Goal: Task Accomplishment & Management: Manage account settings

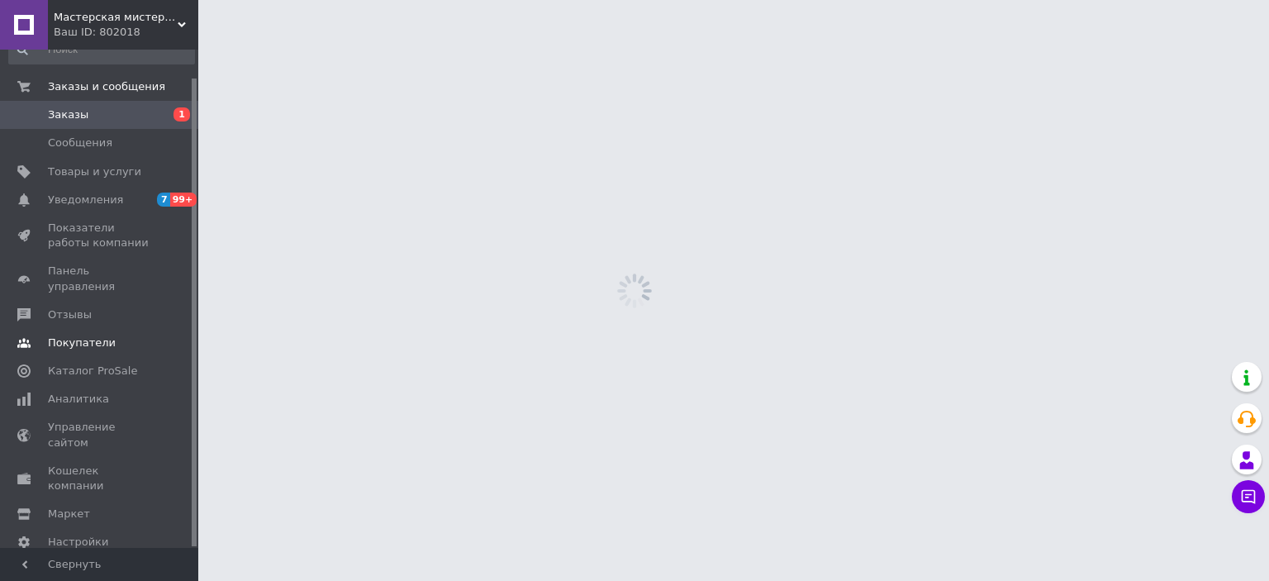
scroll to position [30, 0]
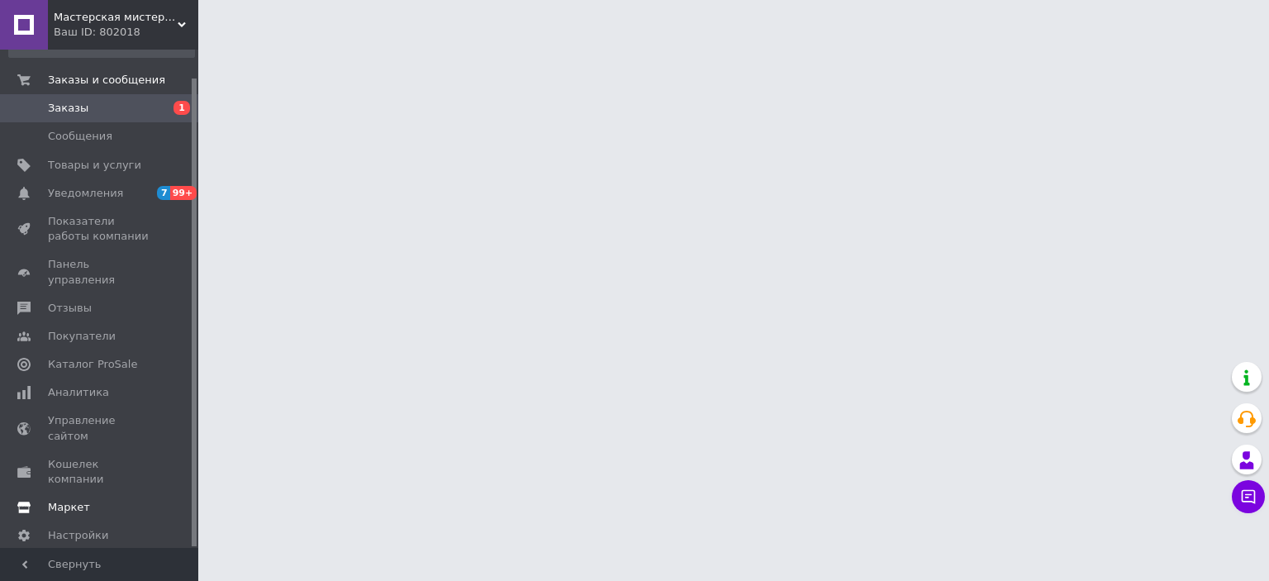
click at [128, 500] on span "Маркет" at bounding box center [100, 507] width 105 height 15
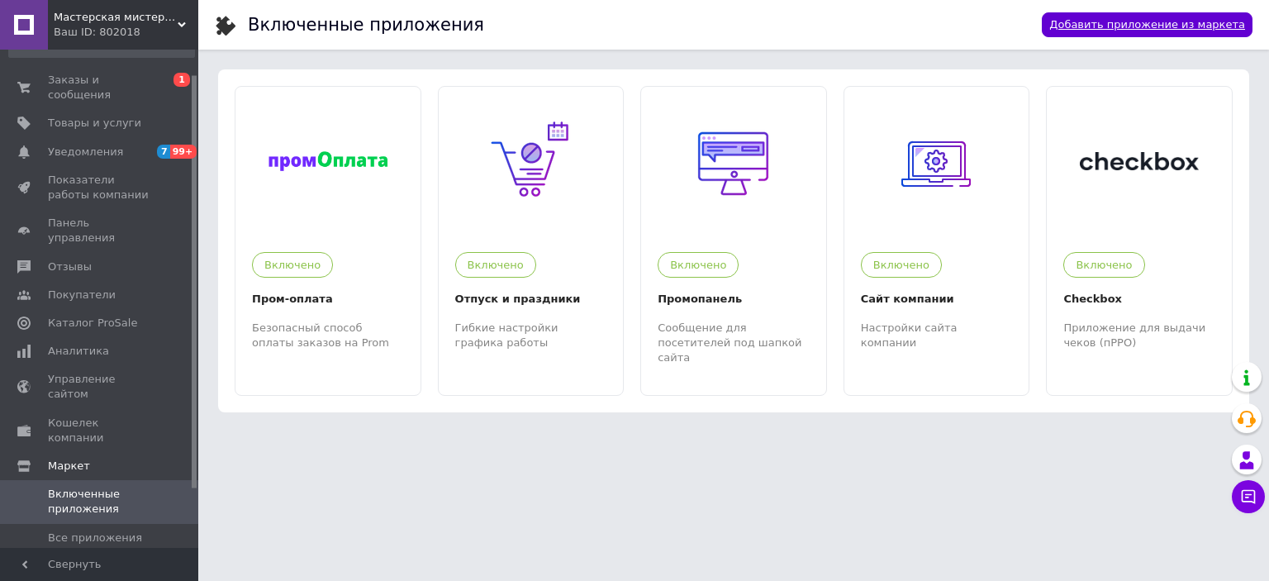
click at [1217, 22] on link "Добавить приложение из маркета" at bounding box center [1147, 25] width 211 height 26
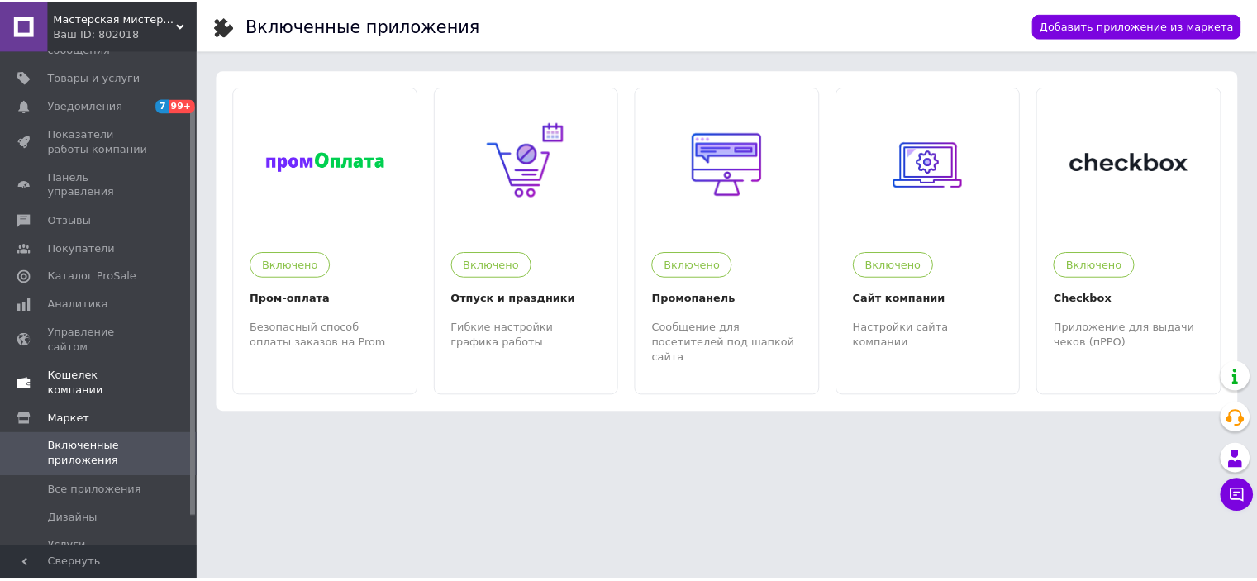
scroll to position [101, 0]
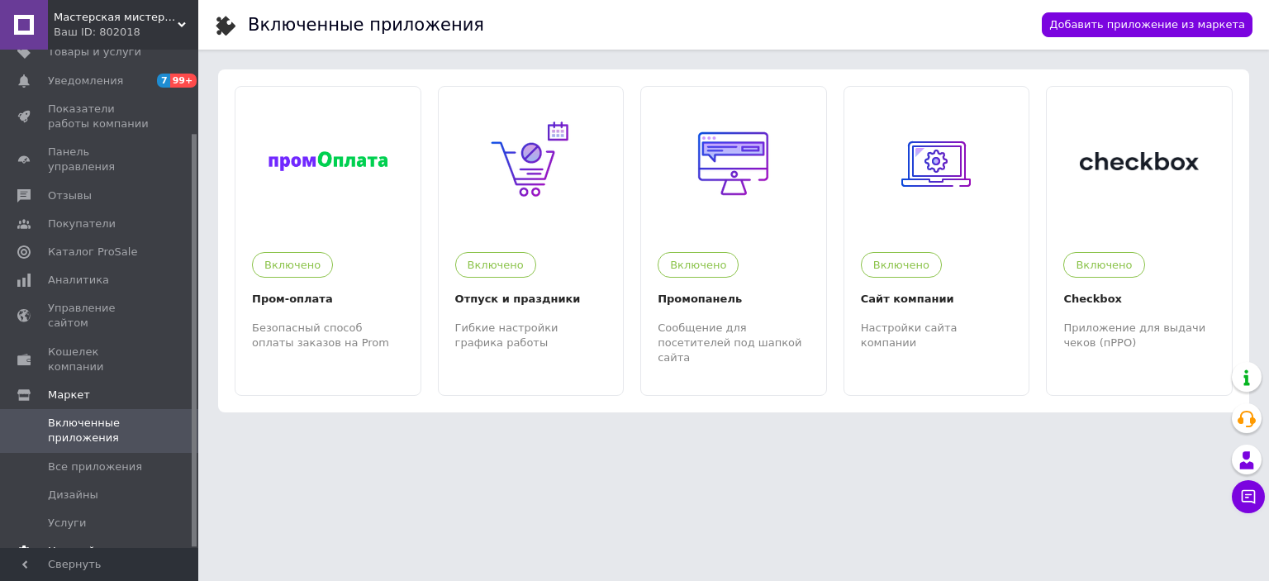
click at [132, 544] on span "Настройки" at bounding box center [100, 551] width 105 height 15
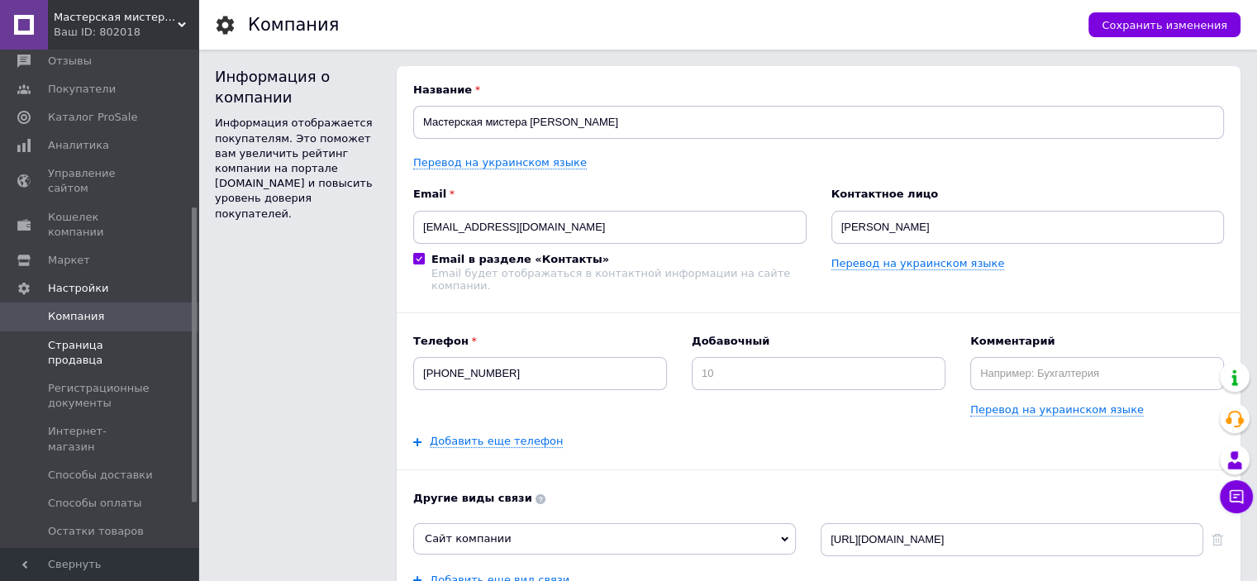
scroll to position [266, 0]
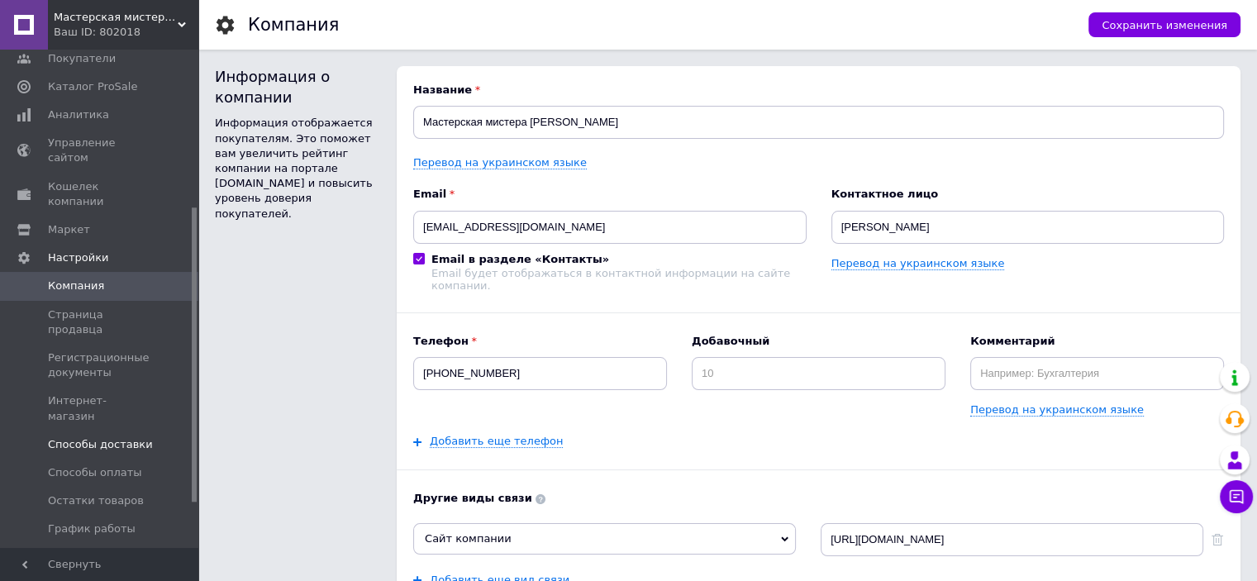
click at [164, 437] on span at bounding box center [175, 444] width 45 height 15
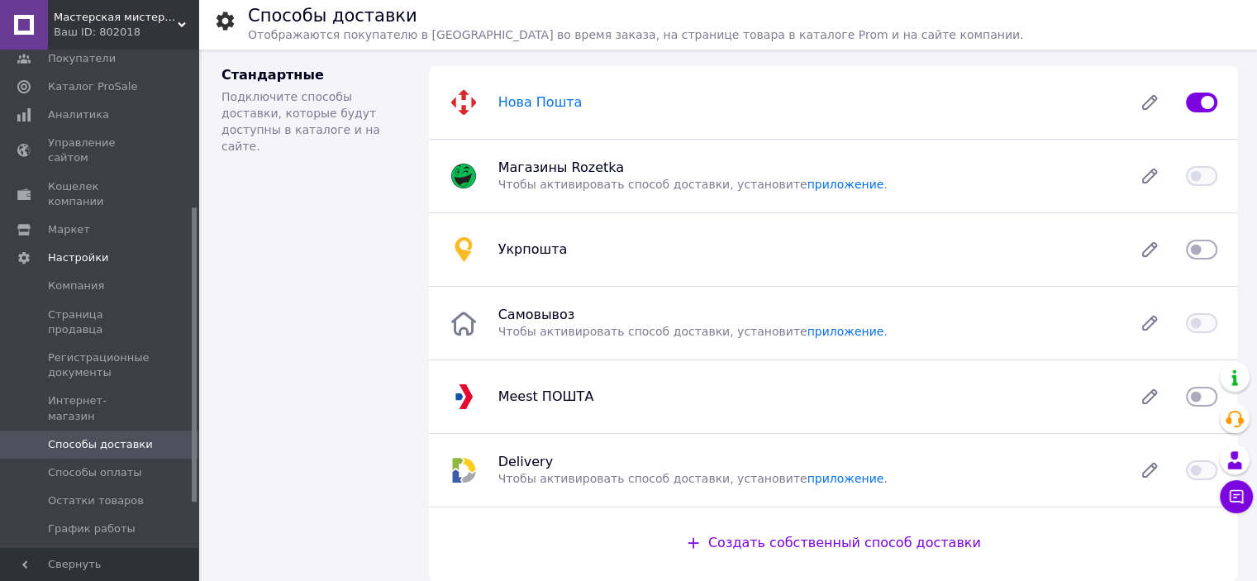
click at [531, 108] on span "Нова Пошта" at bounding box center [540, 102] width 84 height 16
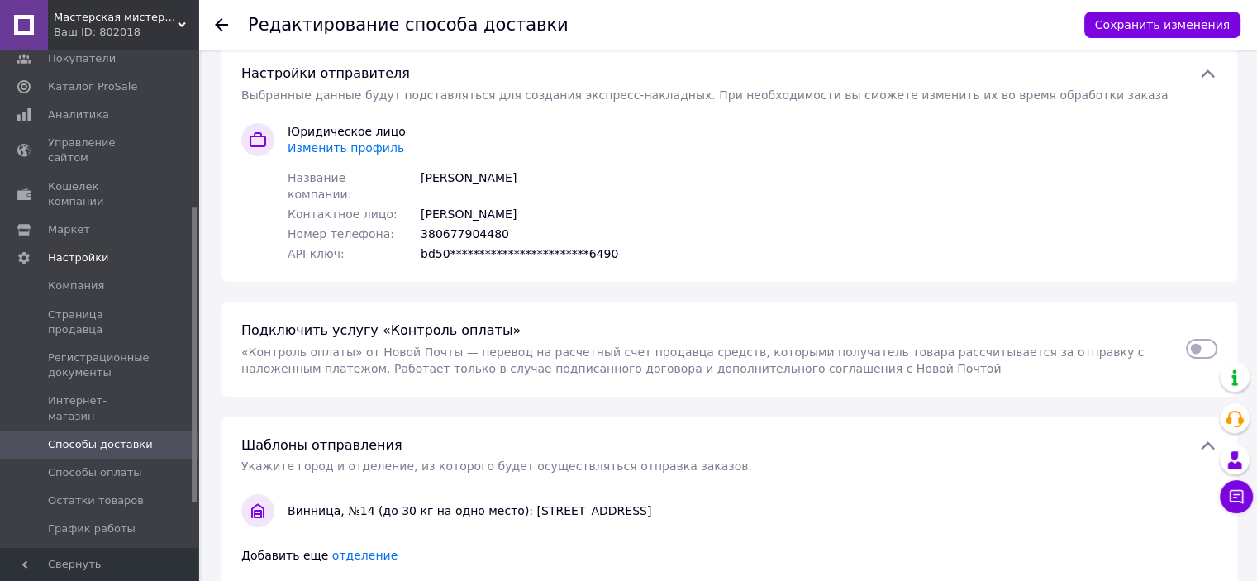
scroll to position [165, 0]
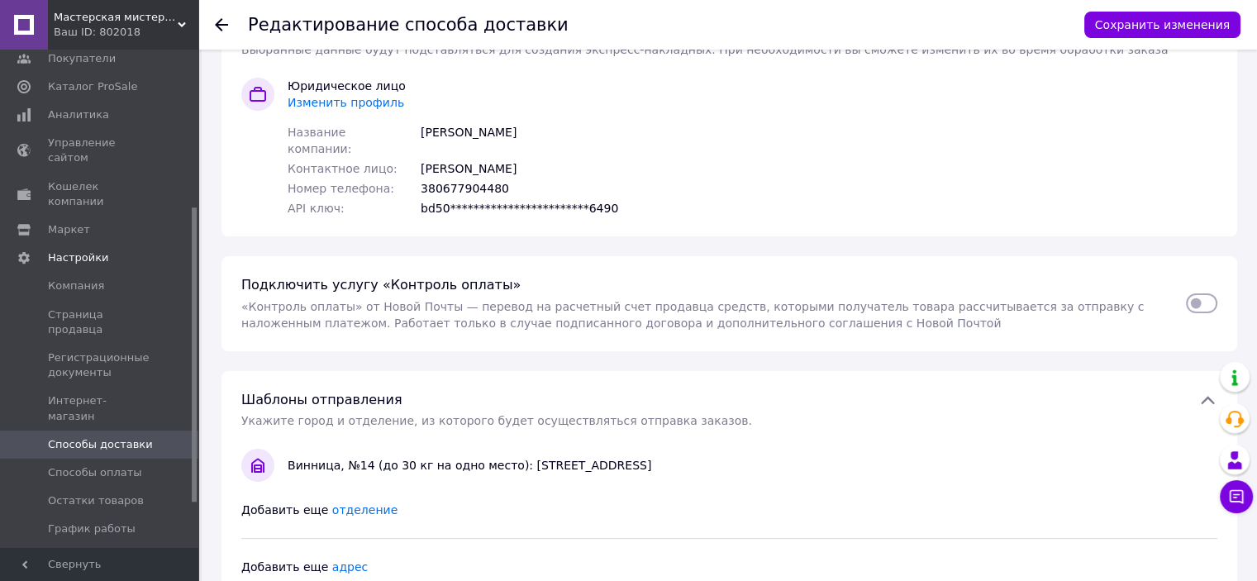
click at [1200, 295] on input "checkbox" at bounding box center [1200, 303] width 31 height 17
click at [1196, 295] on input "checkbox" at bounding box center [1200, 303] width 31 height 17
checkbox input "false"
click at [104, 26] on div "Ваш ID: 802018" at bounding box center [126, 32] width 145 height 15
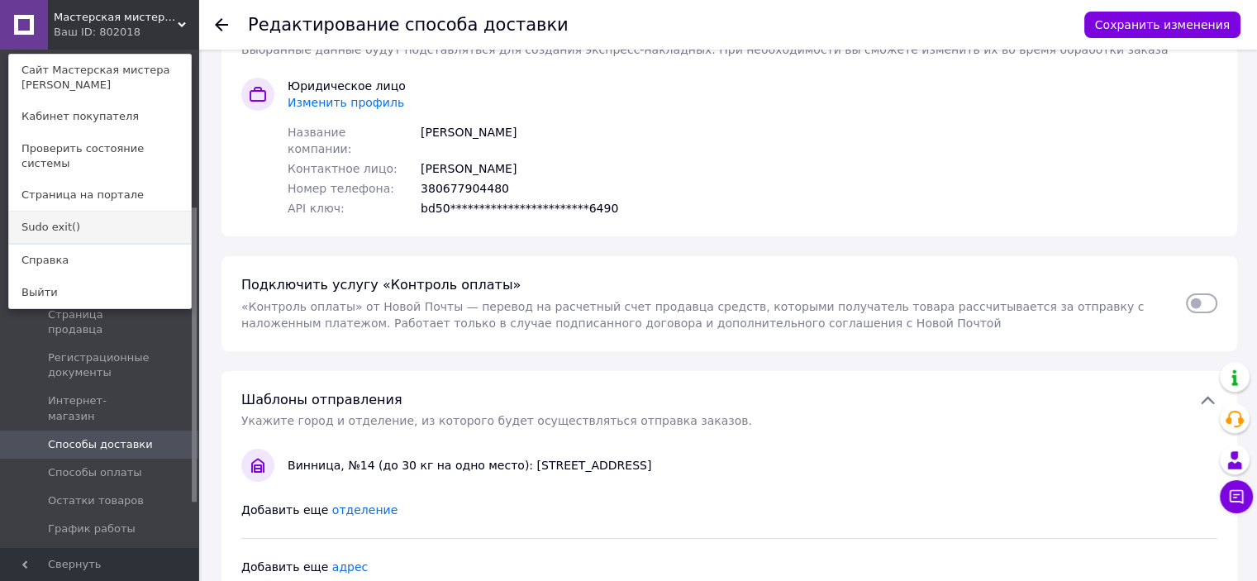
click at [99, 211] on link "Sudo exit()" at bounding box center [100, 226] width 182 height 31
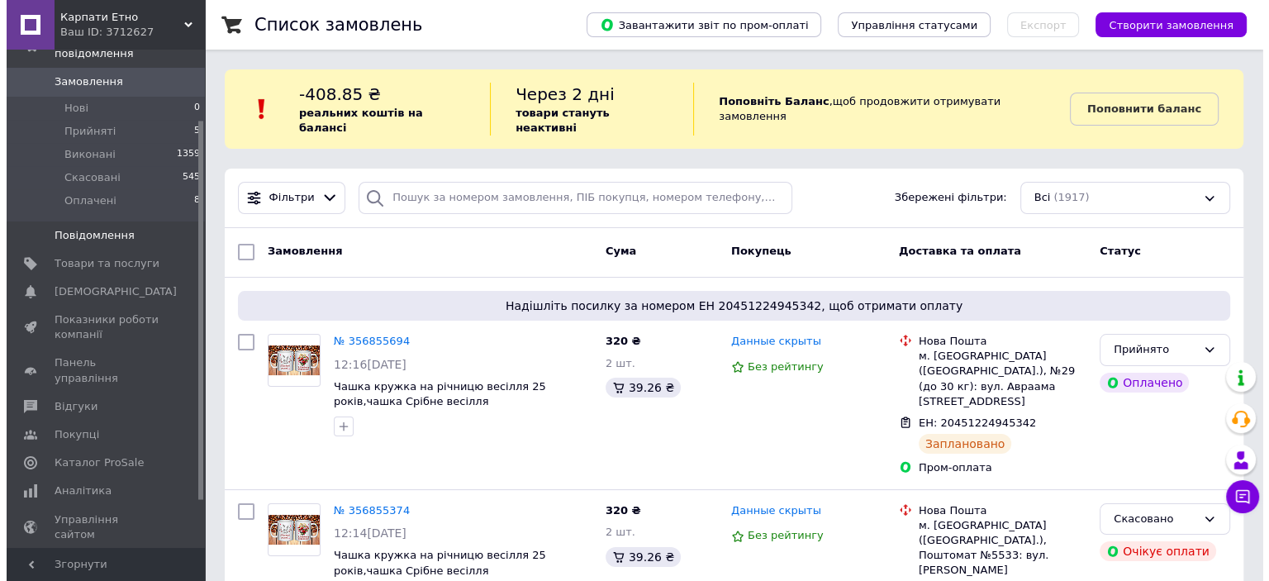
scroll to position [154, 0]
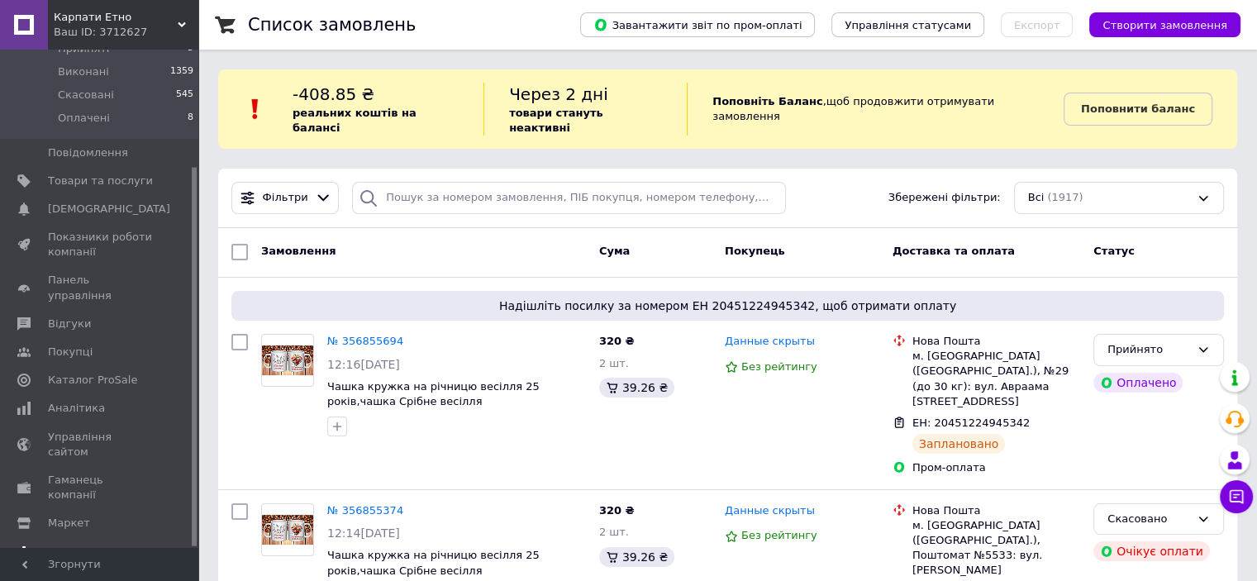
click at [134, 538] on link "Налаштування" at bounding box center [101, 552] width 203 height 28
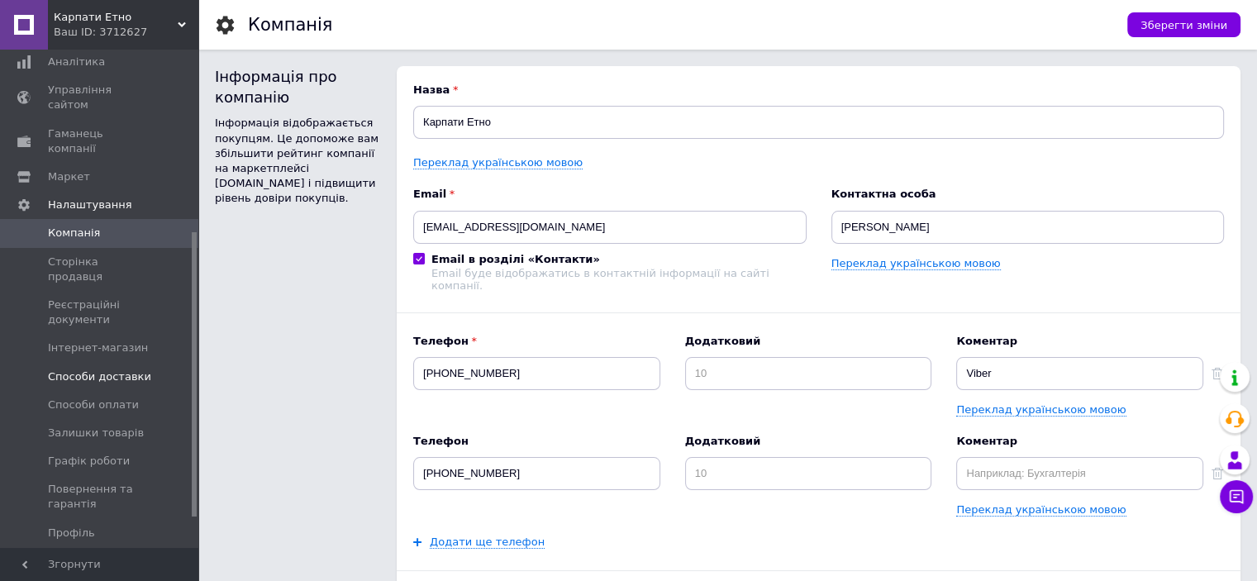
click at [149, 369] on span "Способи доставки" at bounding box center [100, 376] width 105 height 15
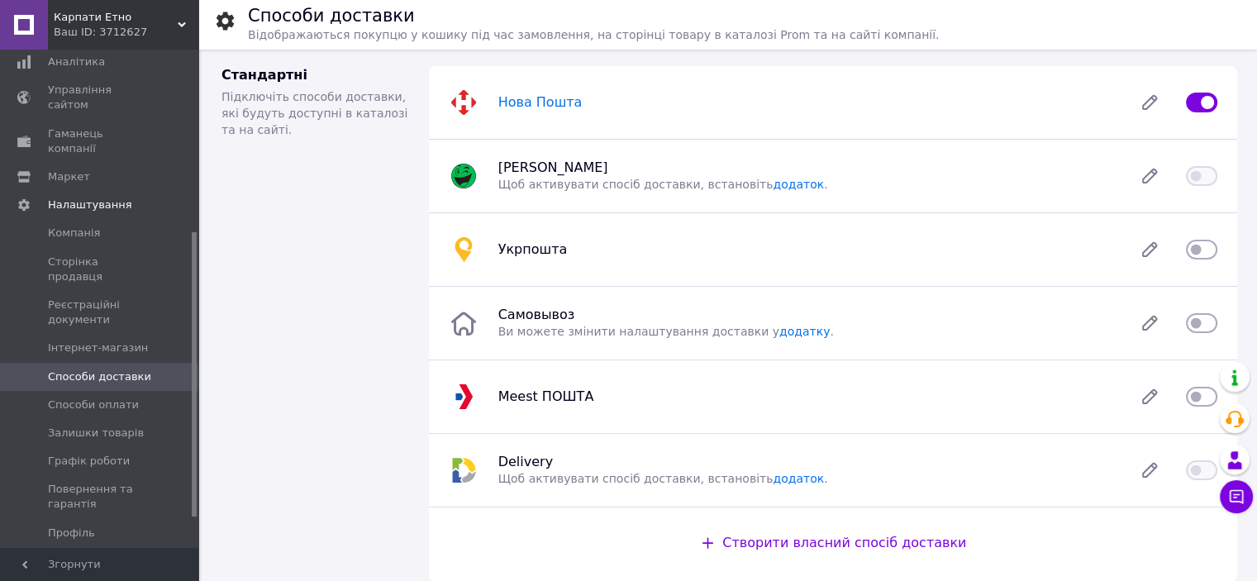
click at [535, 99] on span "Нова Пошта" at bounding box center [540, 102] width 84 height 16
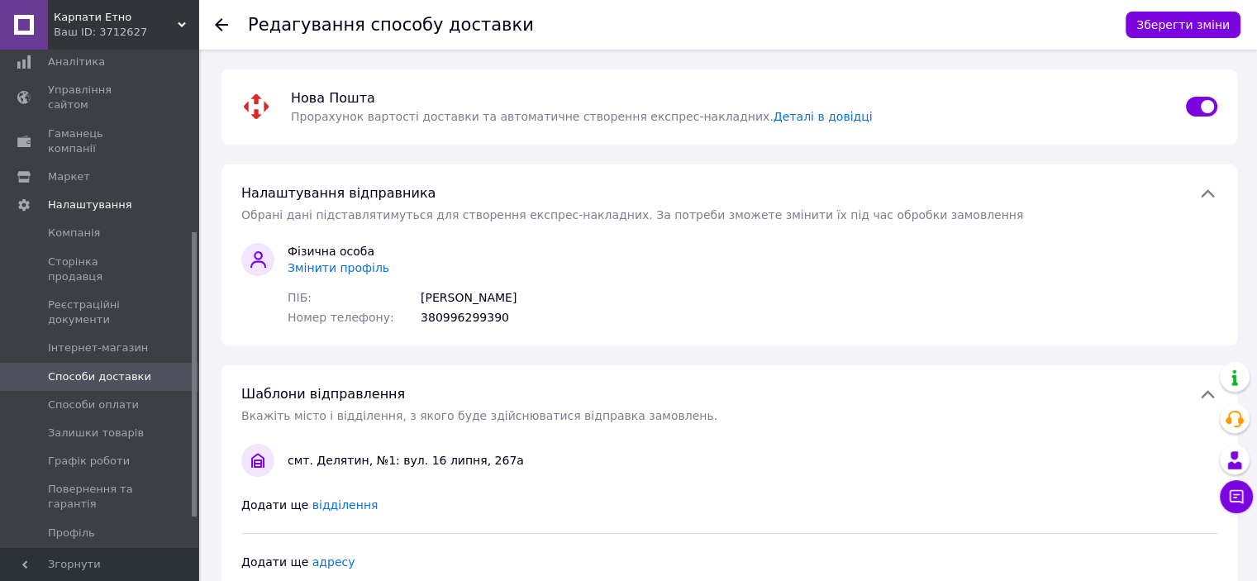
click at [92, 19] on span "Карпати Етно" at bounding box center [116, 17] width 124 height 15
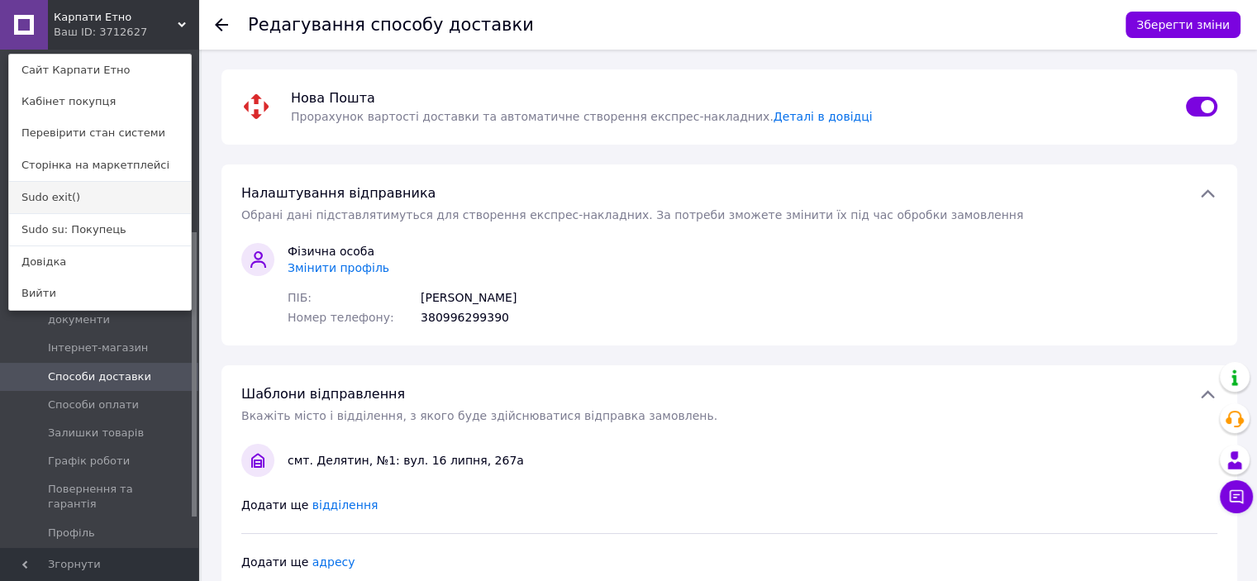
click at [138, 207] on link "Sudo exit()" at bounding box center [100, 197] width 182 height 31
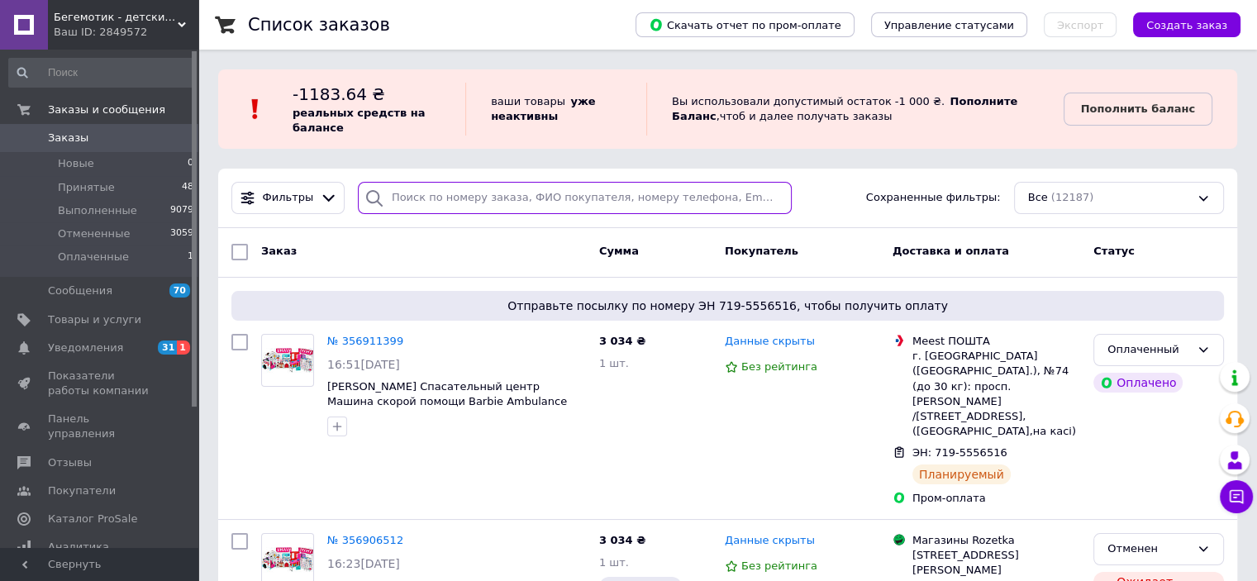
click at [490, 188] on input "search" at bounding box center [575, 198] width 434 height 32
paste input "356906512"
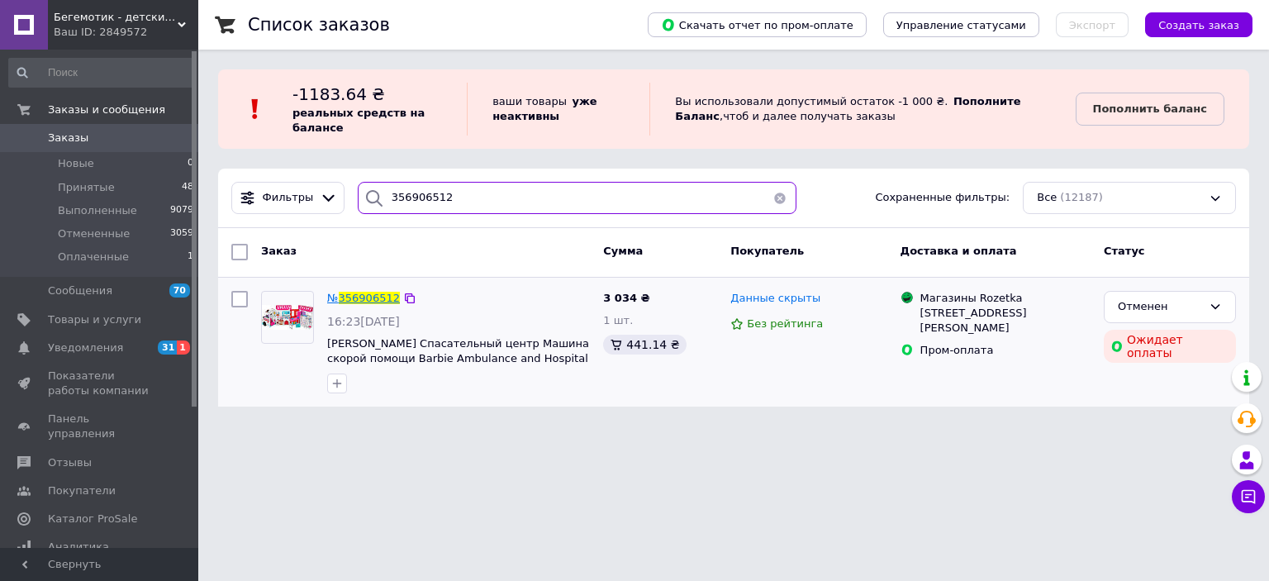
type input "356906512"
click at [374, 298] on span "356906512" at bounding box center [369, 298] width 61 height 12
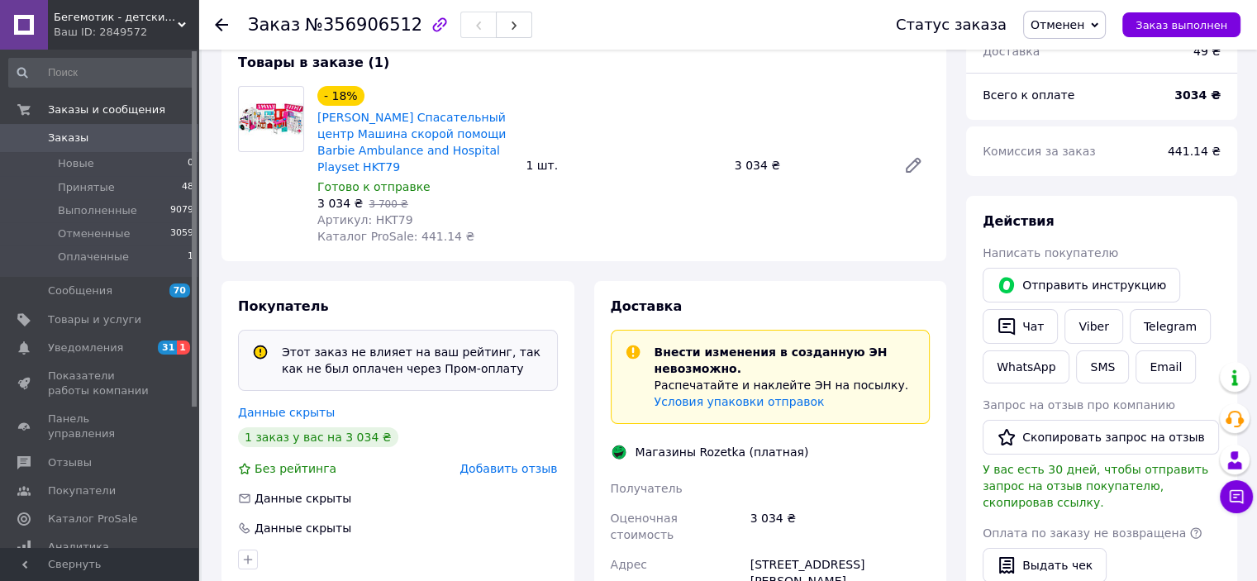
scroll to position [138, 0]
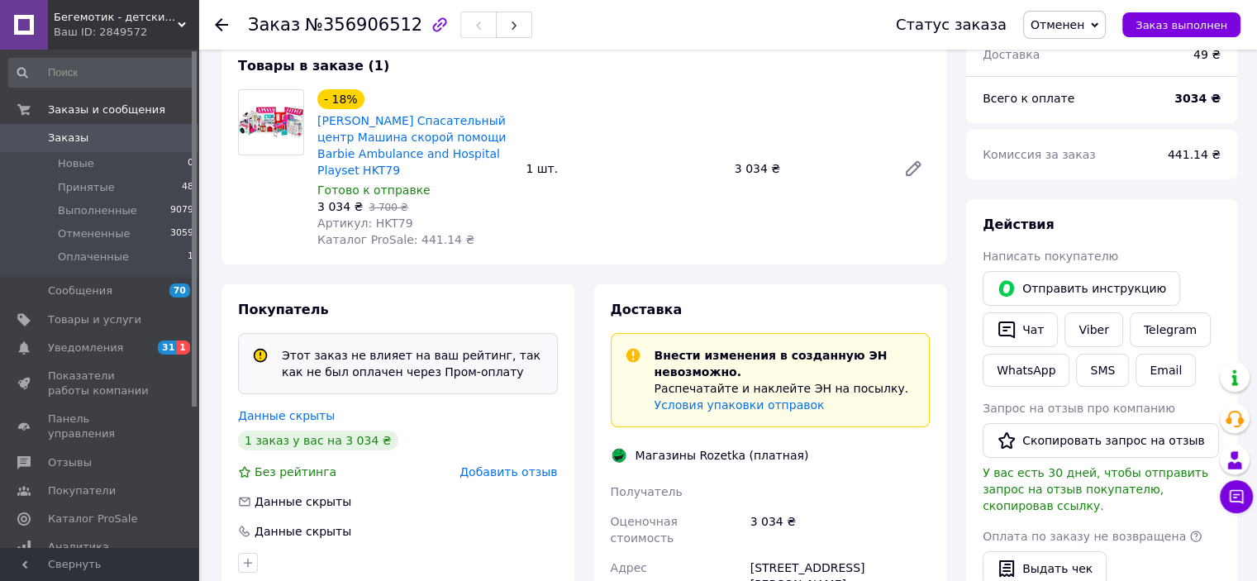
click at [136, 14] on span "Бегемотик - детские товары" at bounding box center [116, 17] width 124 height 15
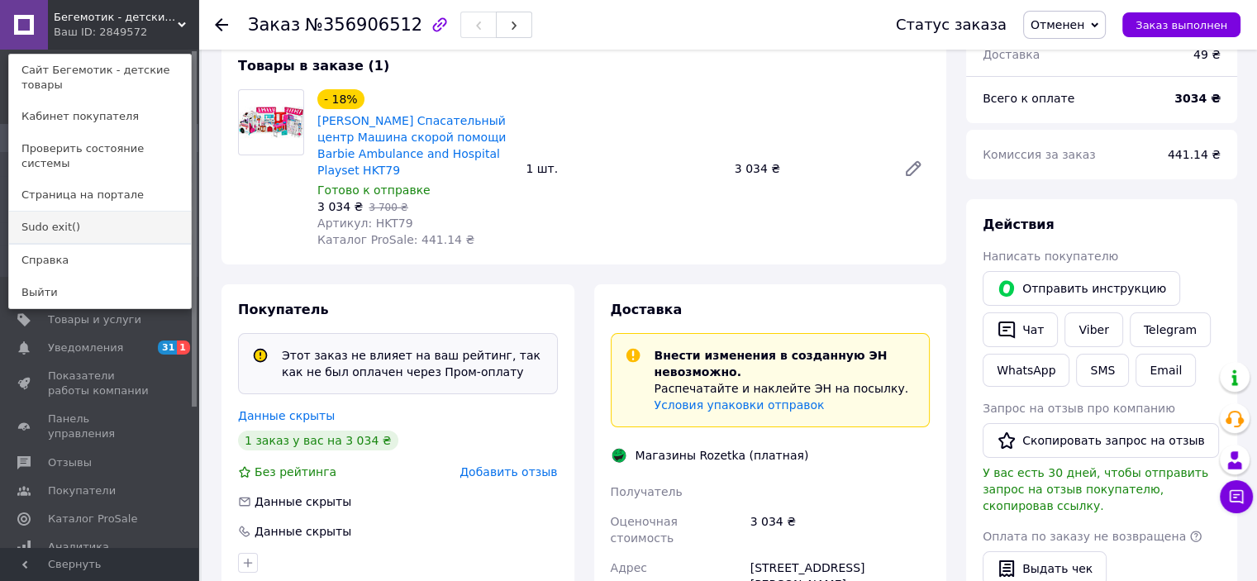
click at [121, 211] on link "Sudo exit()" at bounding box center [100, 226] width 182 height 31
